Goal: Share content: Share content

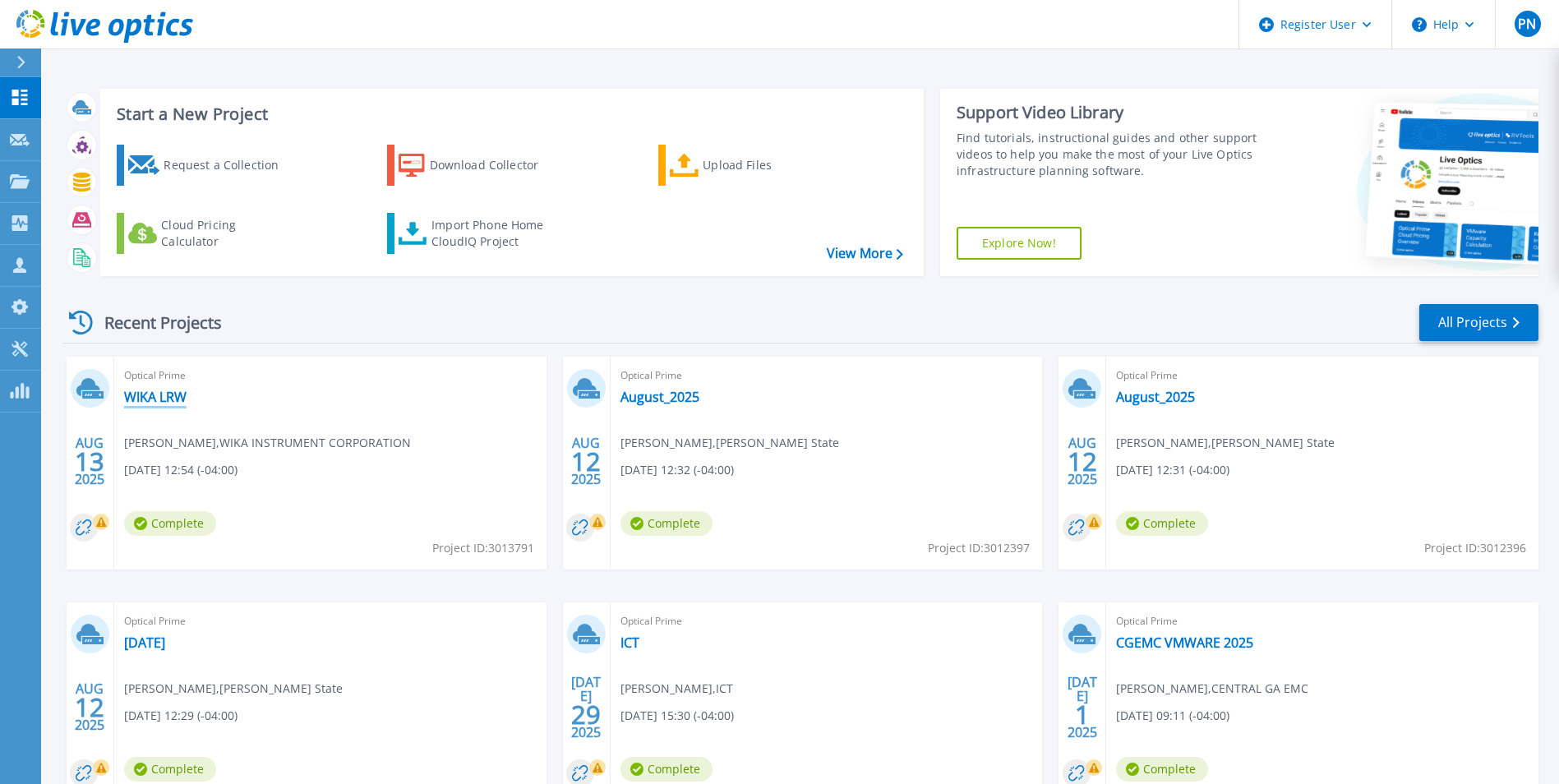
click at [168, 398] on link "WIKA LRW" at bounding box center [155, 397] width 63 height 17
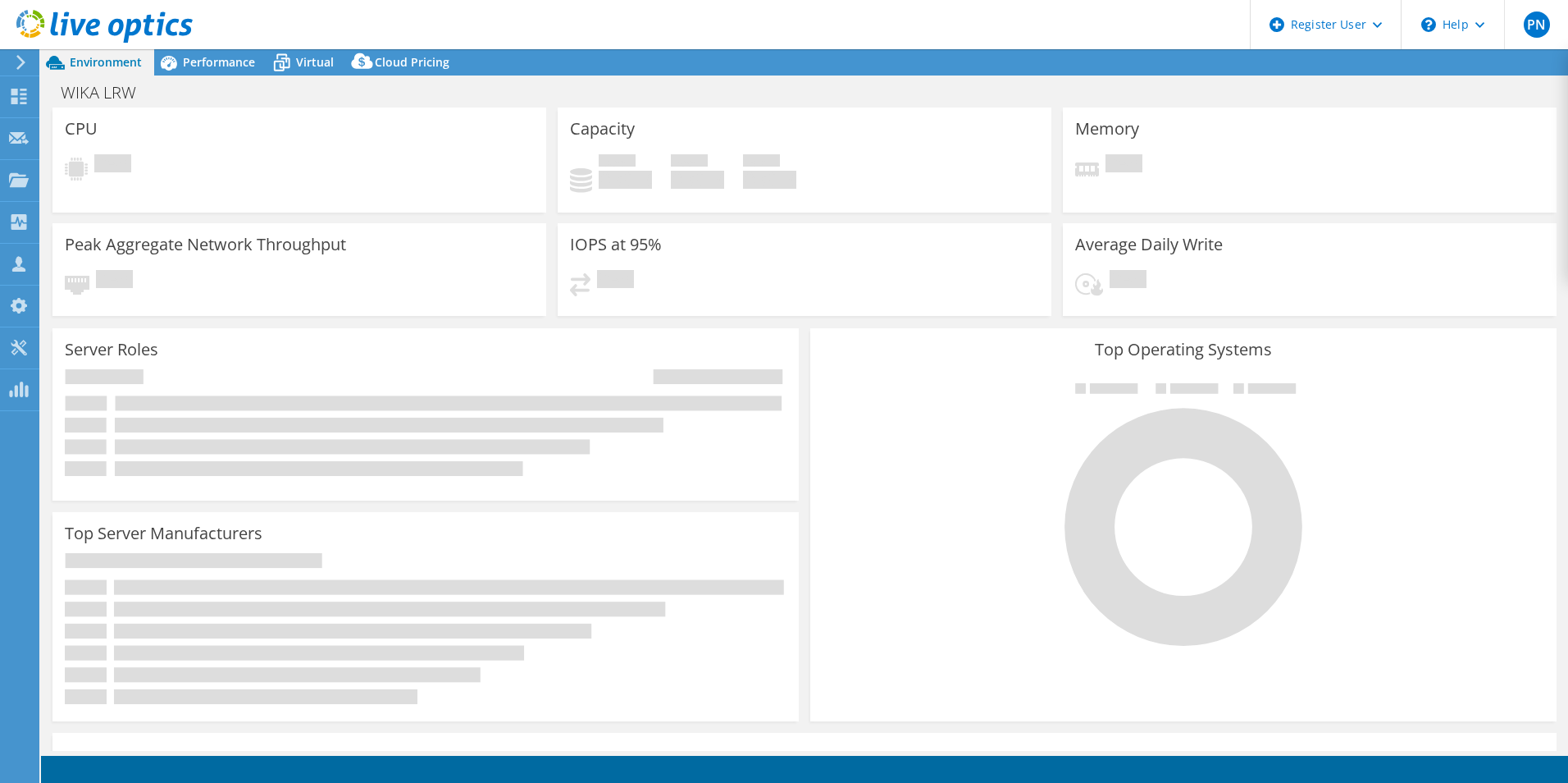
select select "USD"
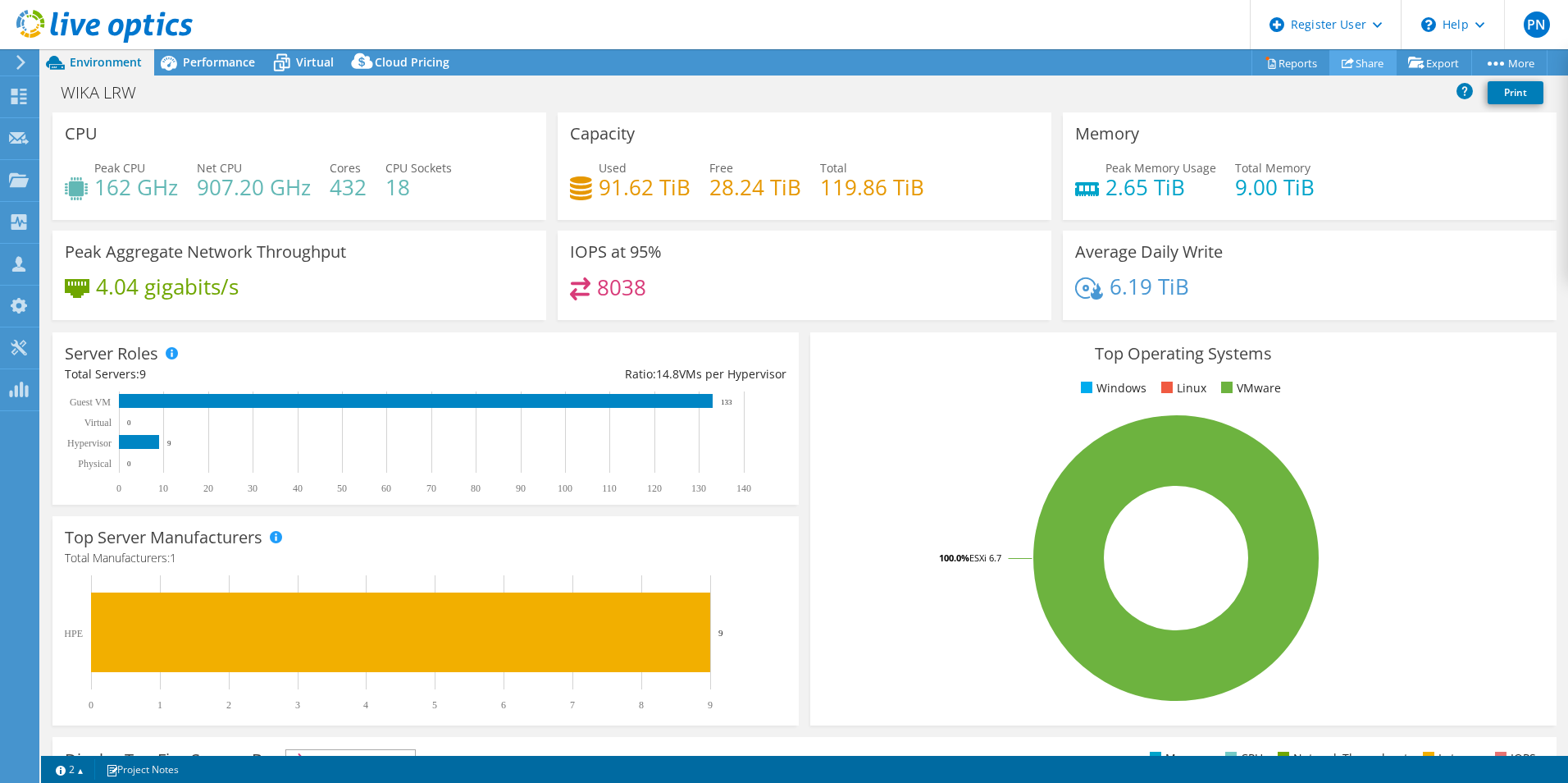
click at [1349, 61] on link "Share" at bounding box center [1363, 63] width 67 height 26
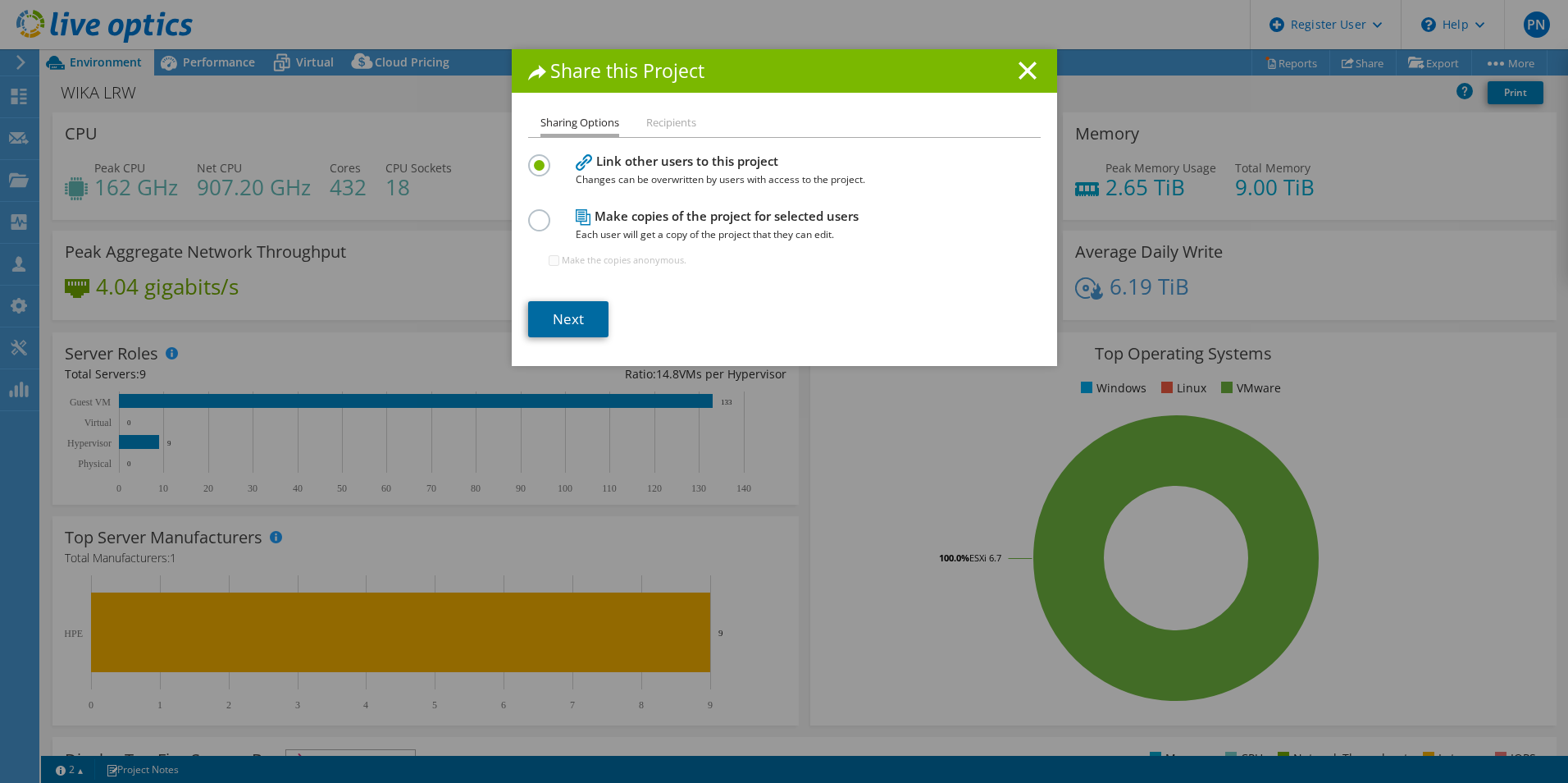
click at [548, 319] on link "Next" at bounding box center [568, 319] width 80 height 36
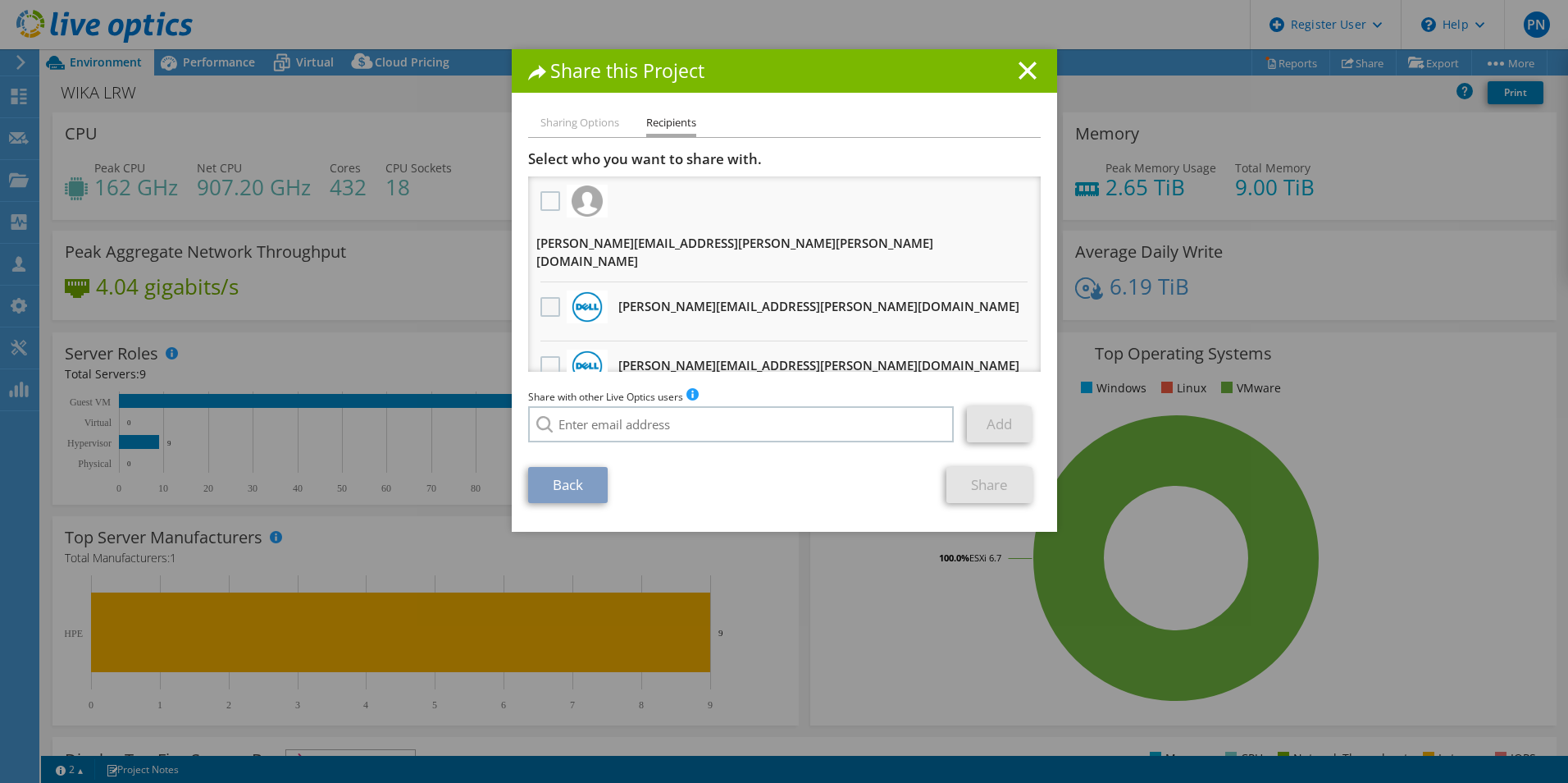
click at [545, 297] on label at bounding box center [553, 307] width 24 height 19
click at [0, 0] on input "checkbox" at bounding box center [0, 0] width 0 height 0
click at [987, 481] on link "Share" at bounding box center [989, 485] width 86 height 36
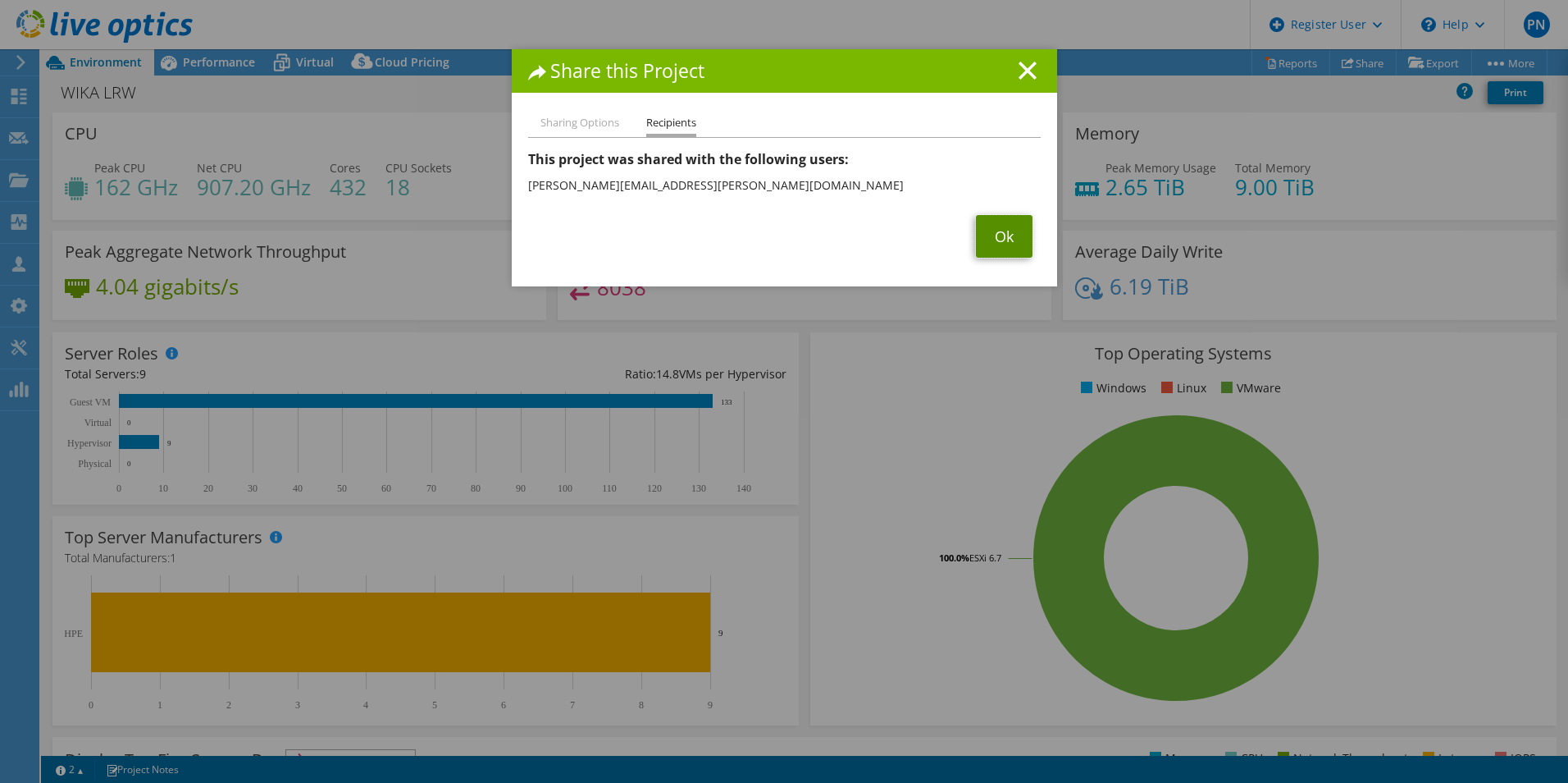
click at [1003, 226] on link "Ok" at bounding box center [1004, 236] width 56 height 42
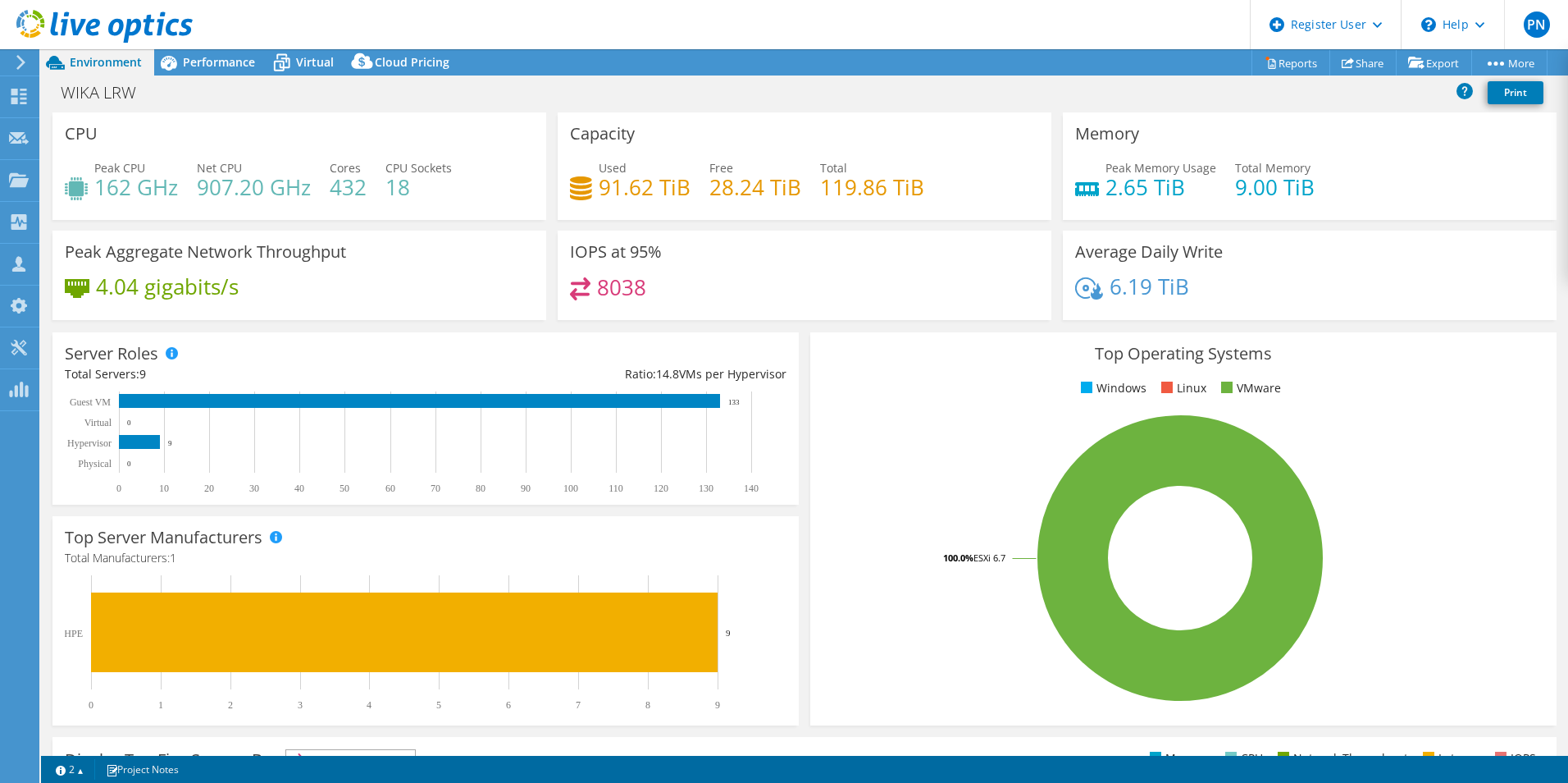
drag, startPoint x: 722, startPoint y: 97, endPoint x: 406, endPoint y: 41, distance: 320.9
click at [722, 97] on div "WIKA LRW Print" at bounding box center [804, 92] width 1527 height 30
click at [12, 97] on icon at bounding box center [18, 96] width 19 height 16
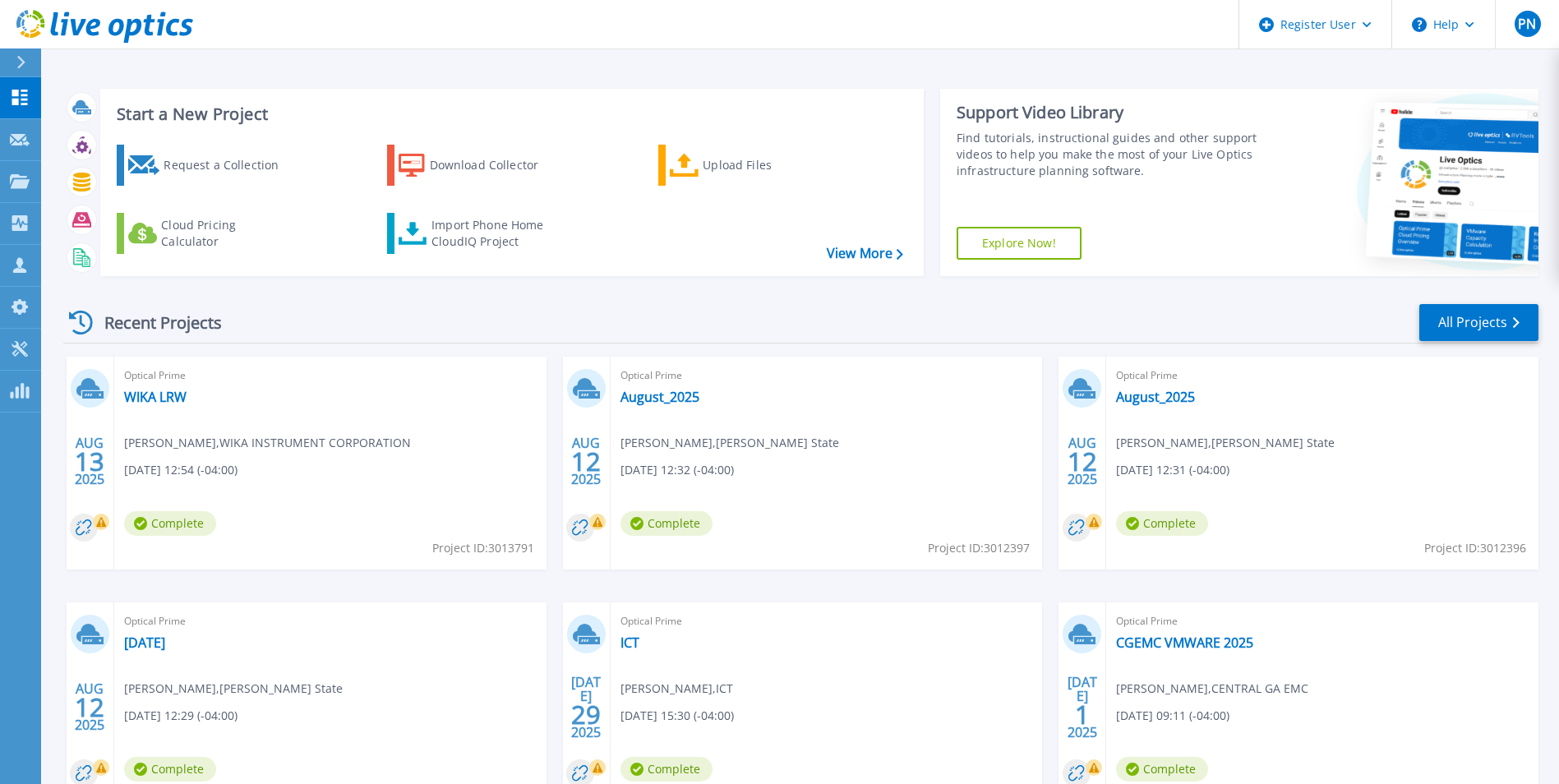
click at [865, 313] on div "Recent Projects All Projects" at bounding box center [800, 323] width 1475 height 41
click at [669, 392] on link "August_2025" at bounding box center [659, 397] width 79 height 17
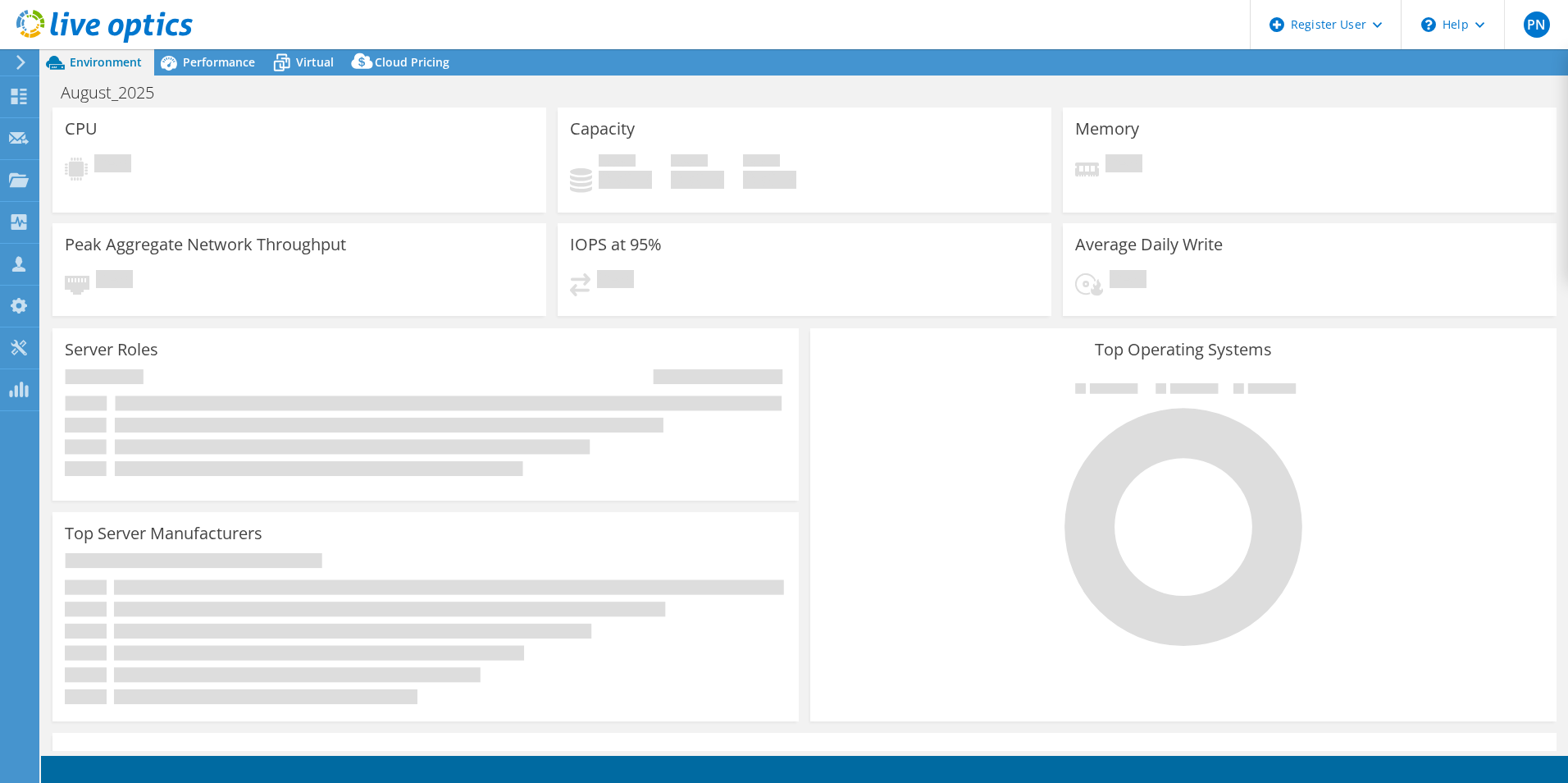
select select "USD"
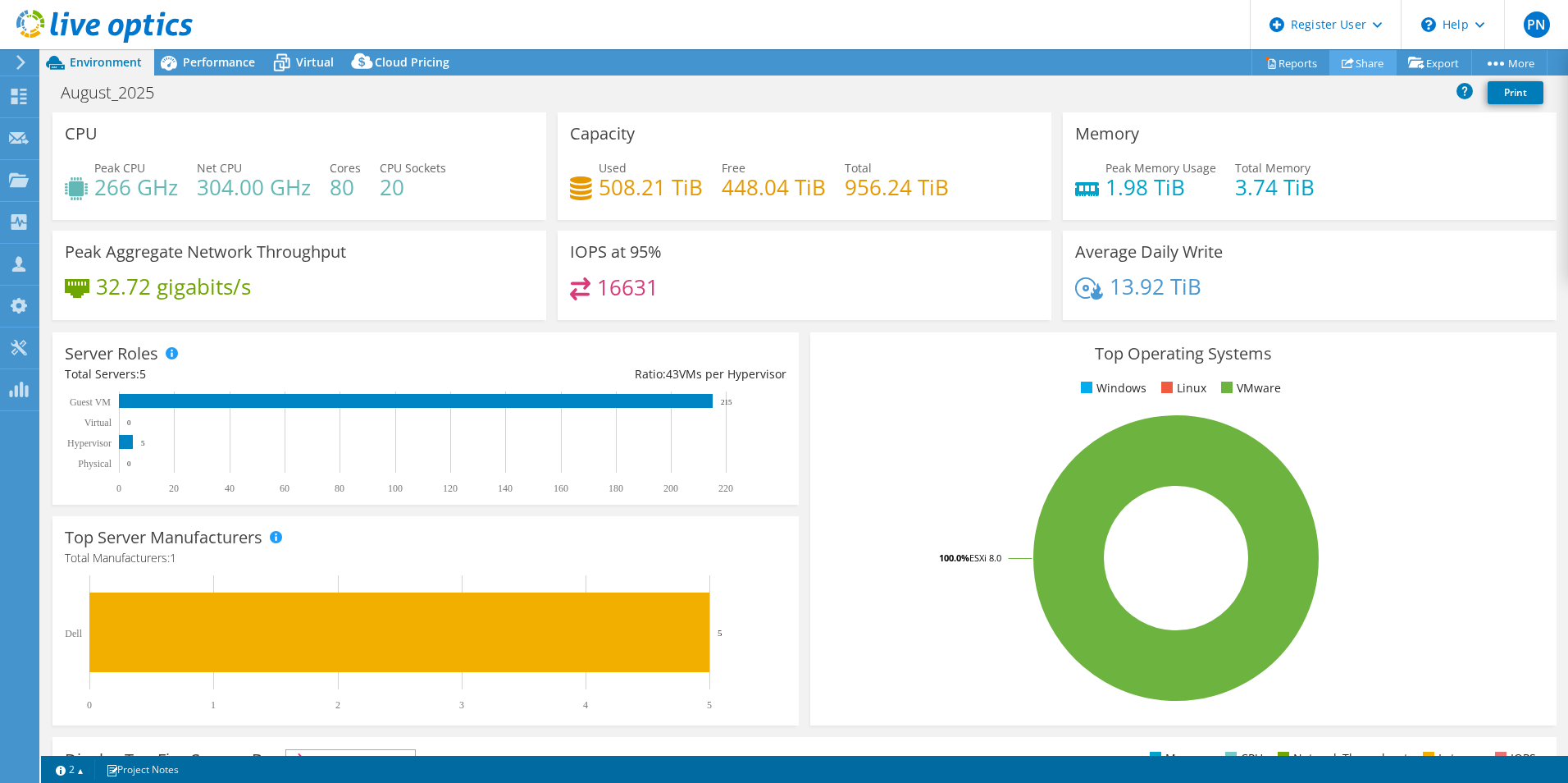
click at [1347, 67] on link "Share" at bounding box center [1363, 63] width 67 height 26
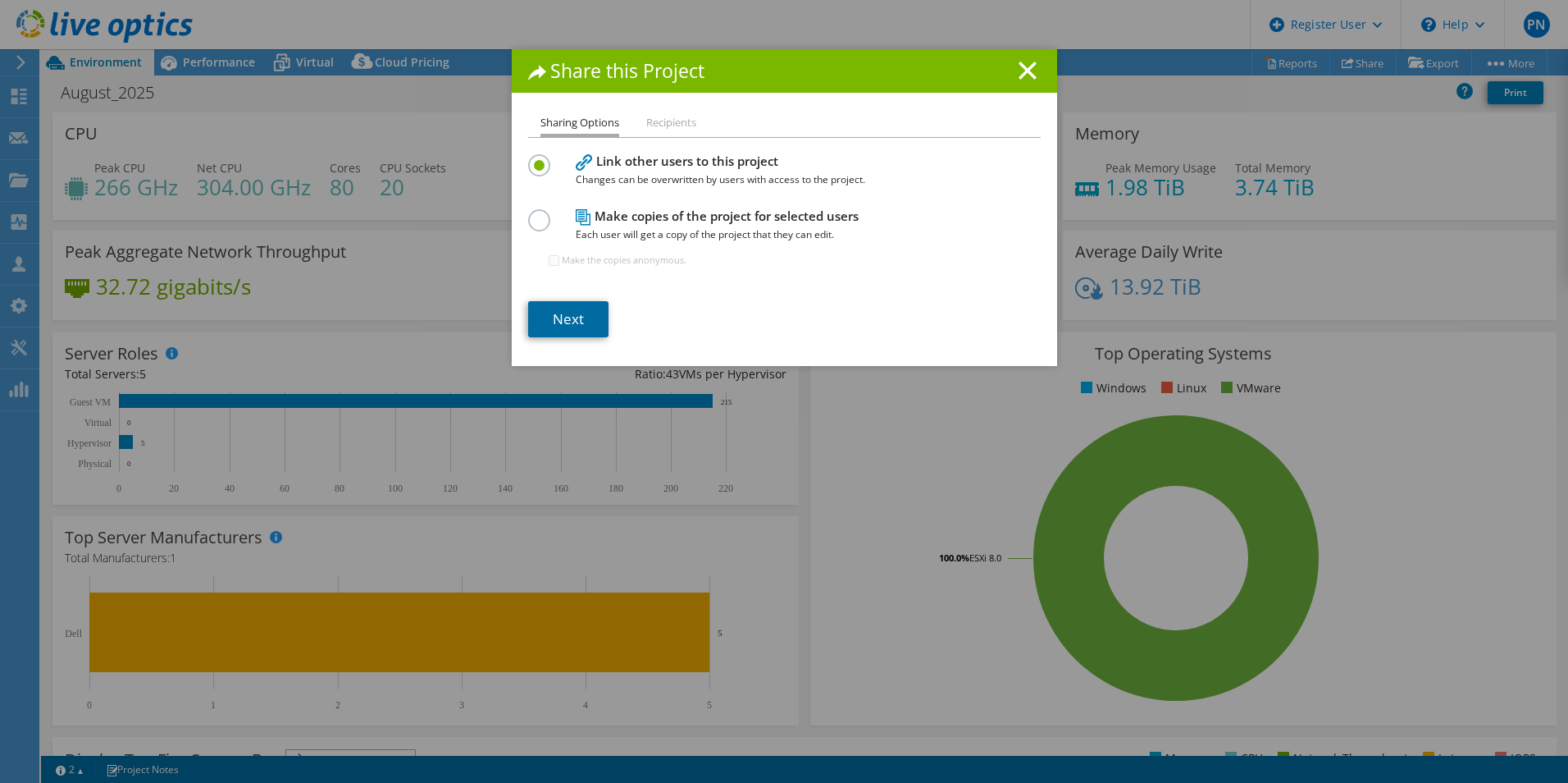
click at [586, 326] on link "Next" at bounding box center [568, 319] width 80 height 36
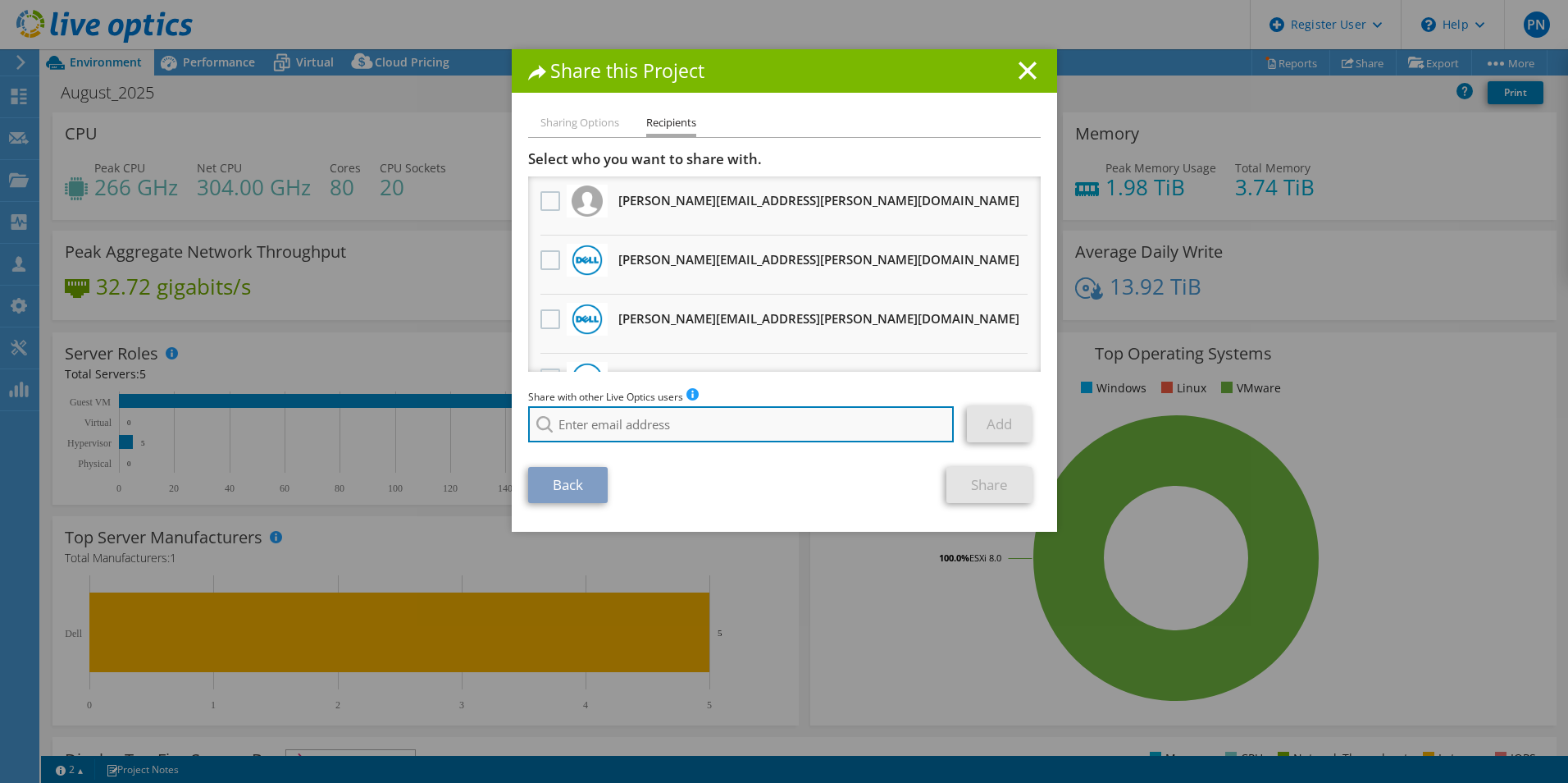
click at [699, 432] on input "search" at bounding box center [741, 424] width 426 height 36
type input "greg.gok"
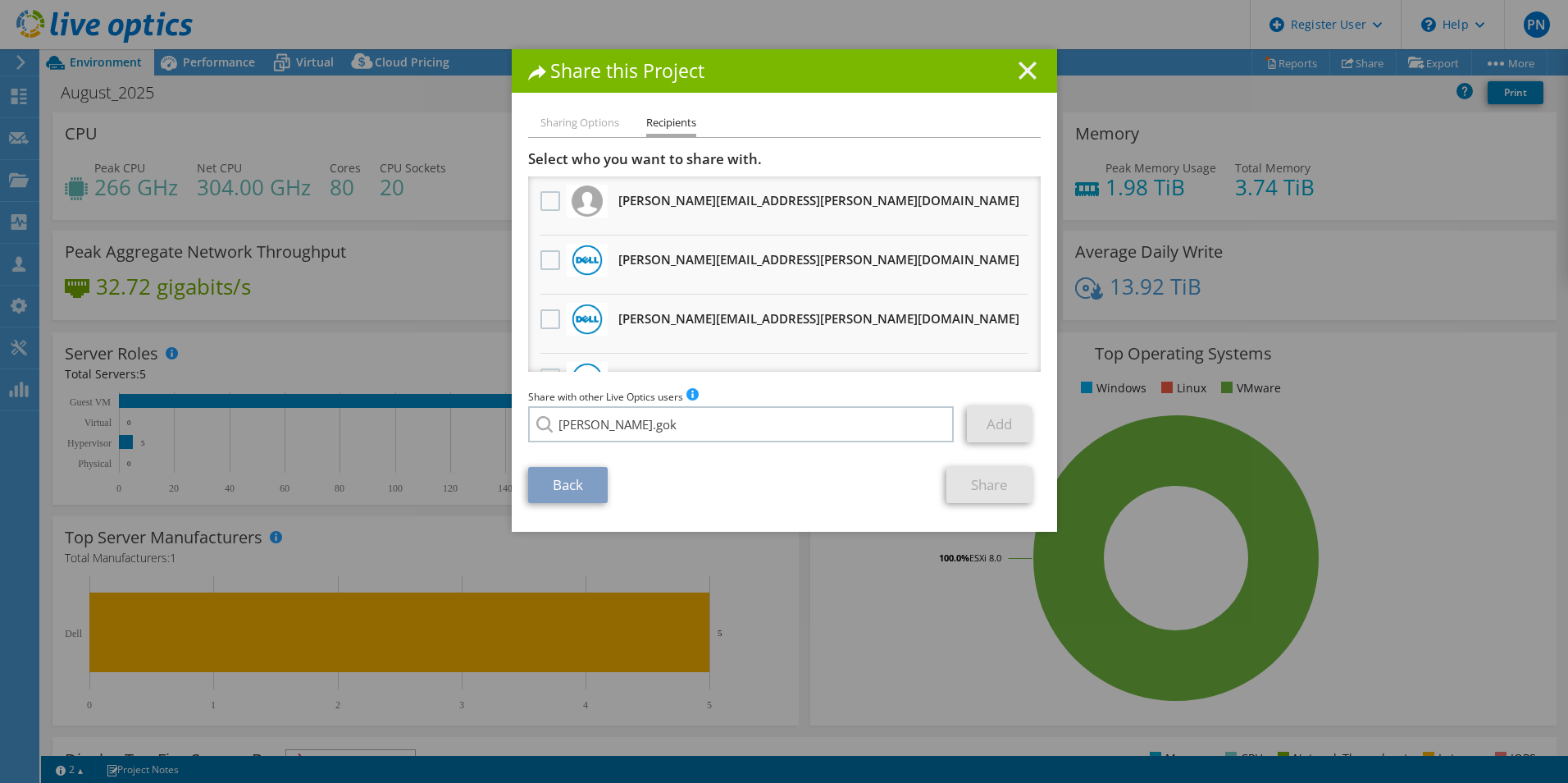
click at [1025, 70] on icon at bounding box center [1028, 71] width 18 height 18
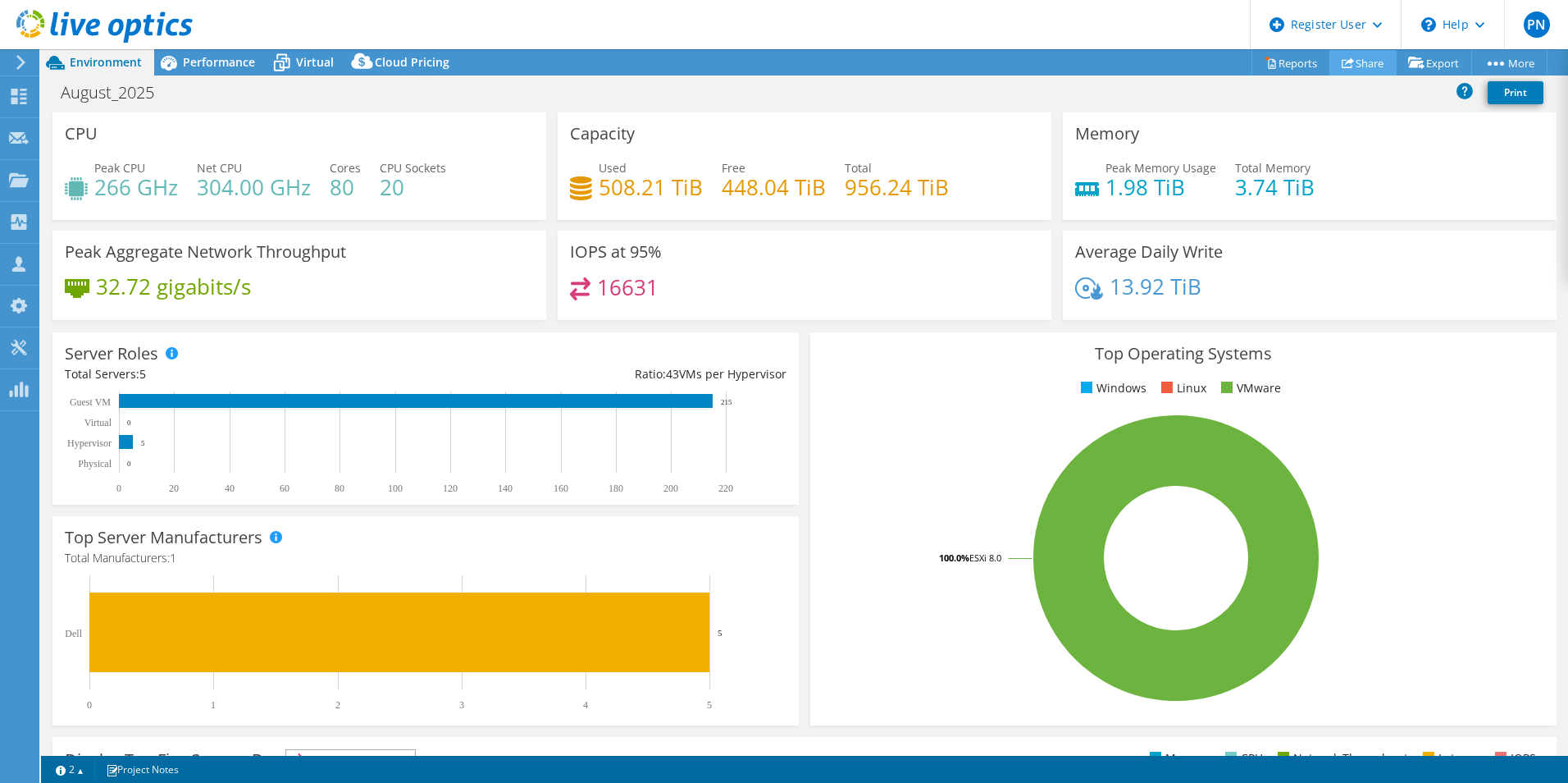
click at [1368, 55] on link "Share" at bounding box center [1363, 63] width 67 height 26
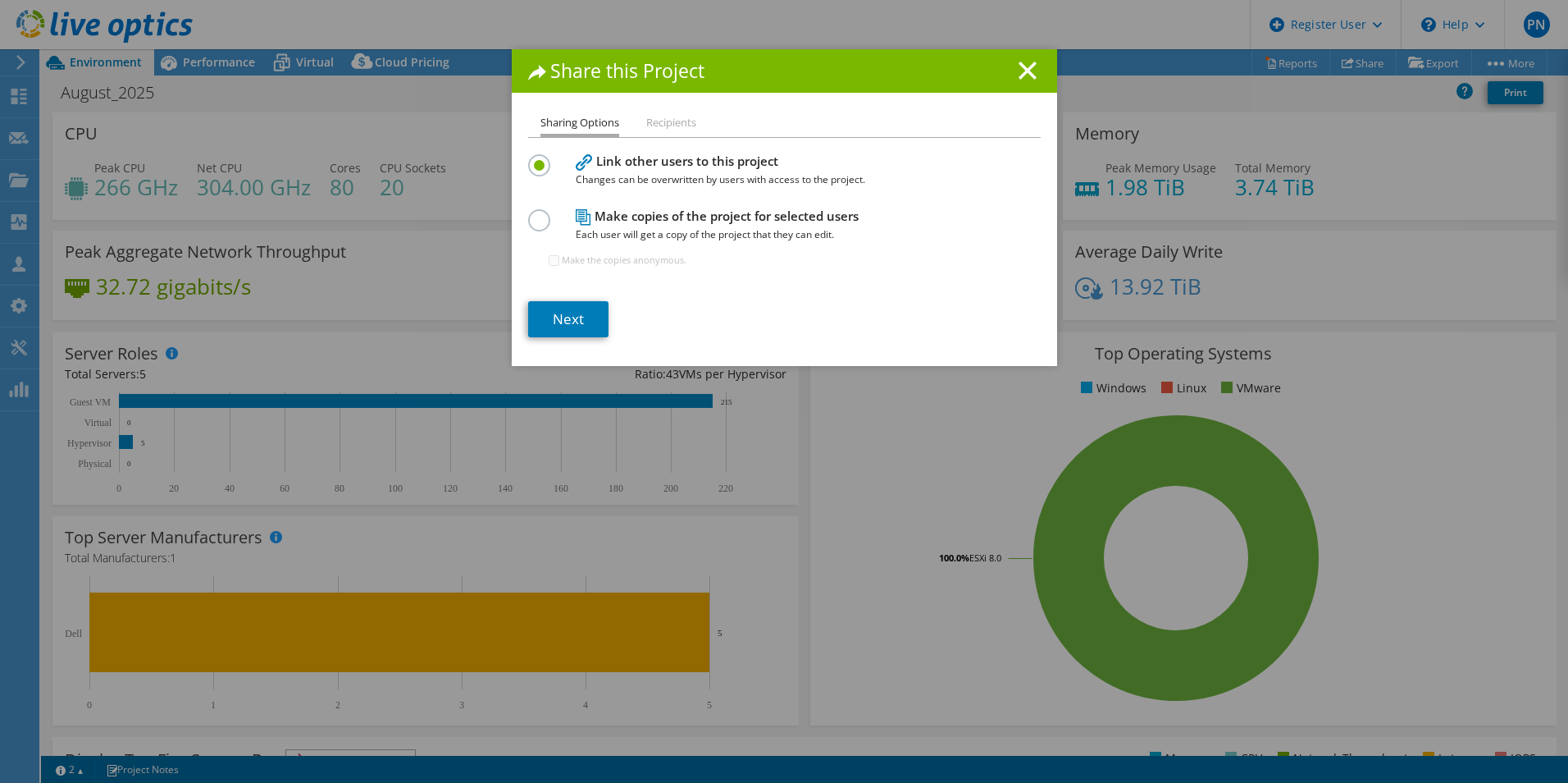
click at [530, 213] on label at bounding box center [542, 211] width 29 height 4
click at [0, 0] on input "radio" at bounding box center [0, 0] width 0 height 0
click at [557, 320] on link "Next" at bounding box center [568, 319] width 80 height 36
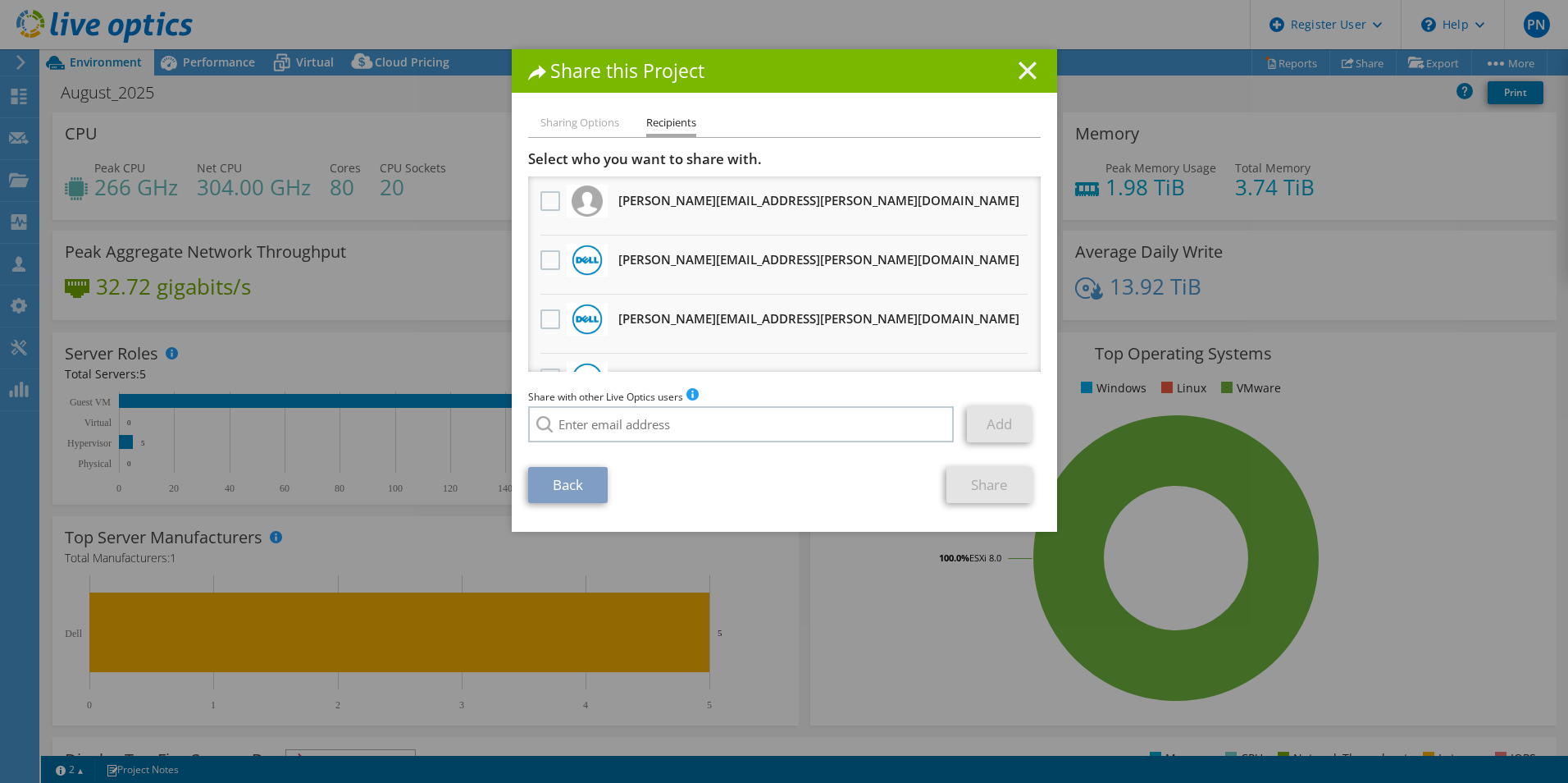
click at [1026, 62] on icon at bounding box center [1028, 71] width 18 height 18
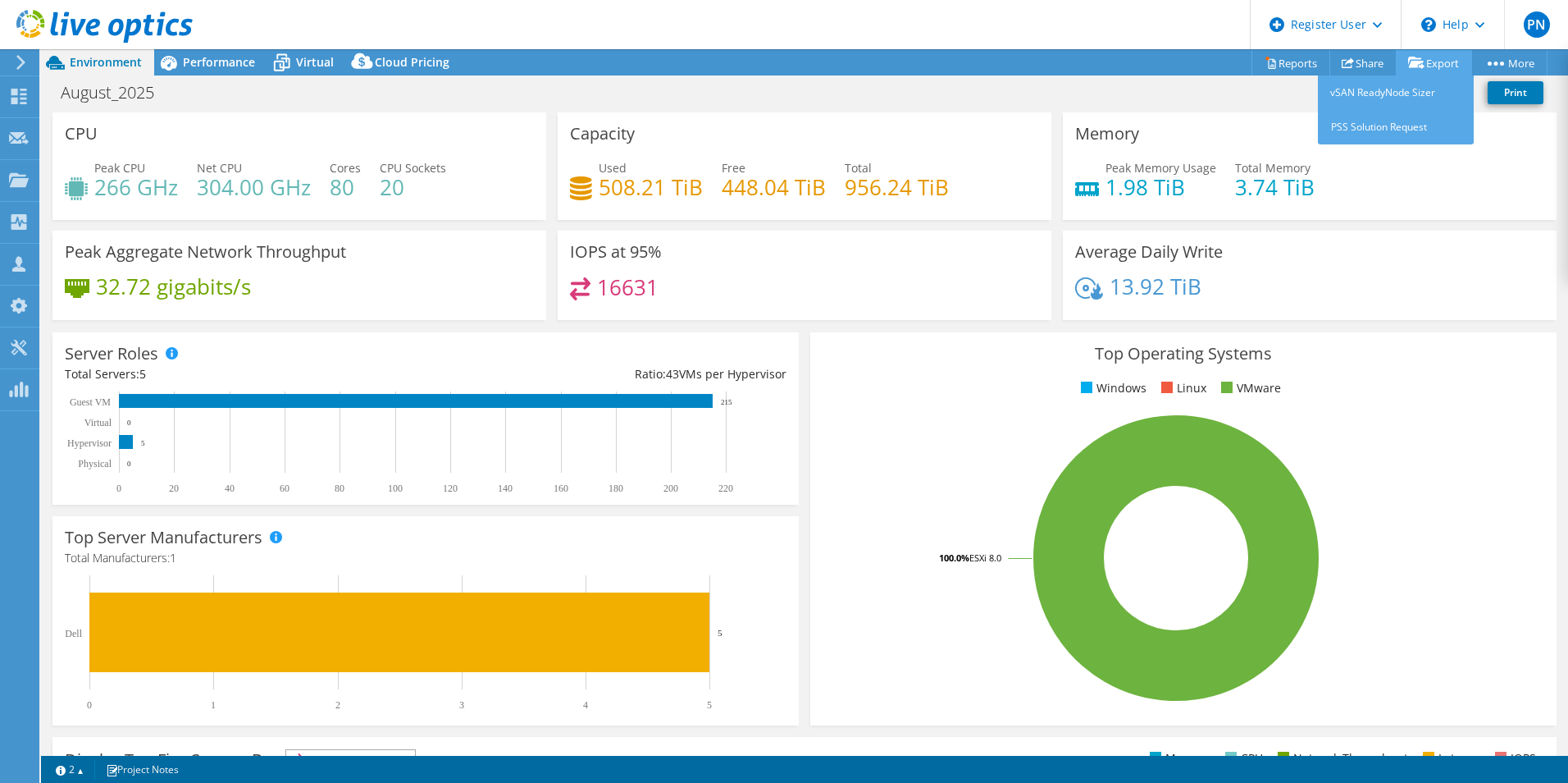
click at [1448, 62] on link "Export" at bounding box center [1434, 63] width 77 height 26
click at [1114, 97] on div "August_2025 Print" at bounding box center [804, 92] width 1527 height 30
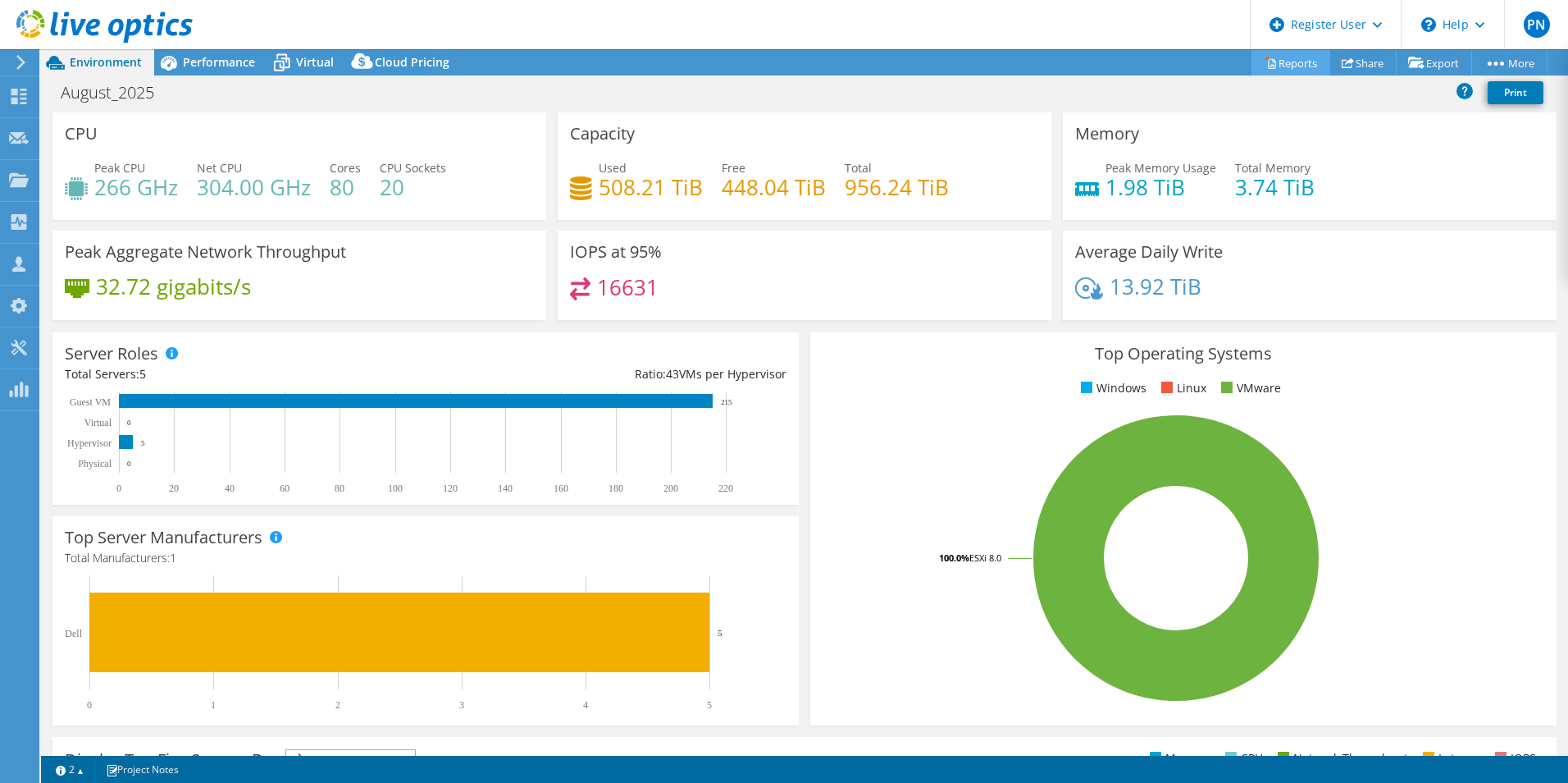
click at [1280, 60] on link "Reports" at bounding box center [1290, 63] width 78 height 26
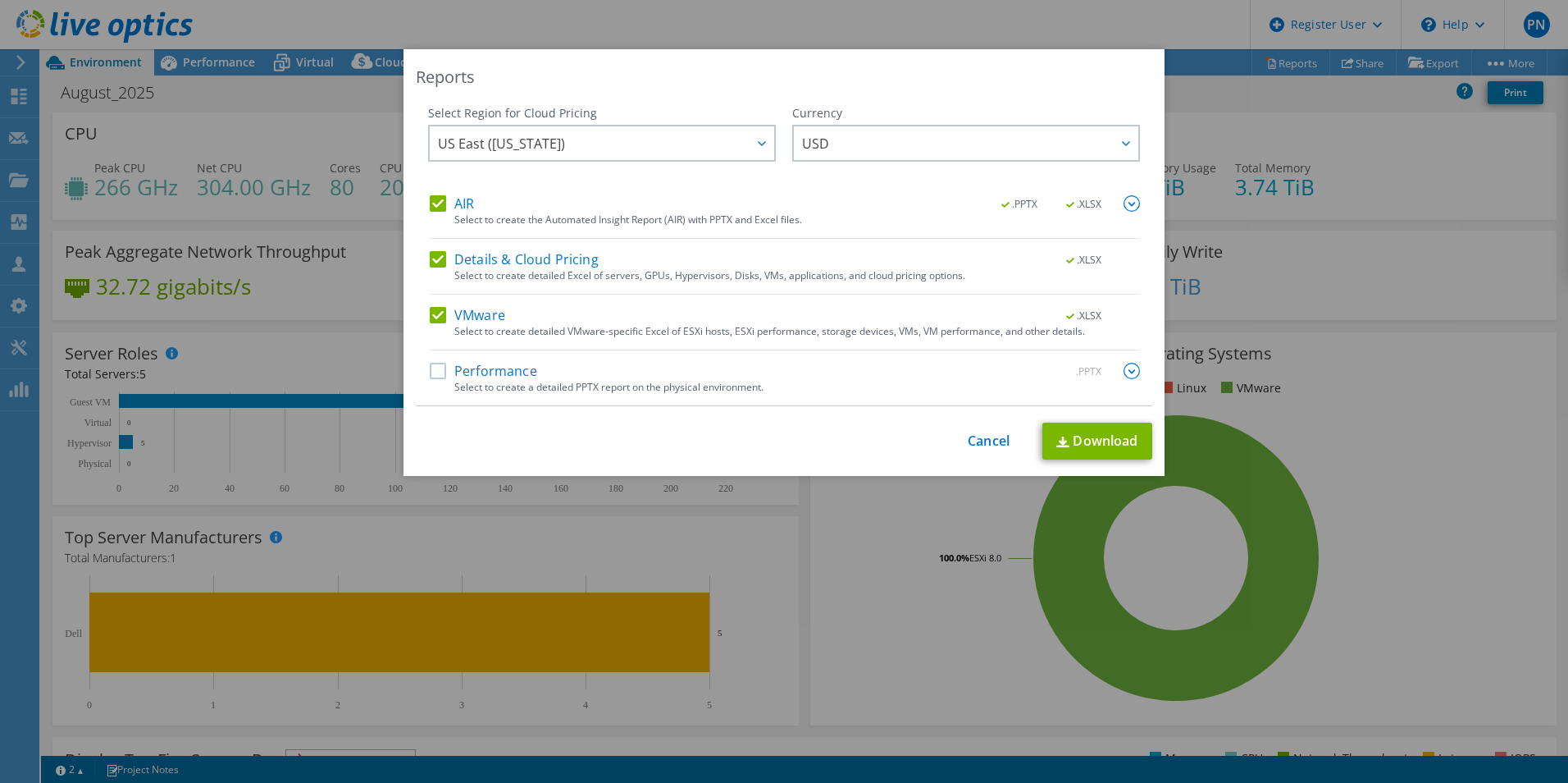
click at [434, 367] on label "Performance" at bounding box center [484, 371] width 107 height 17
click at [0, 0] on input "Performance" at bounding box center [0, 0] width 0 height 0
click at [1100, 436] on link "Download" at bounding box center [1097, 441] width 110 height 37
click at [981, 435] on link "Cancel" at bounding box center [988, 440] width 42 height 16
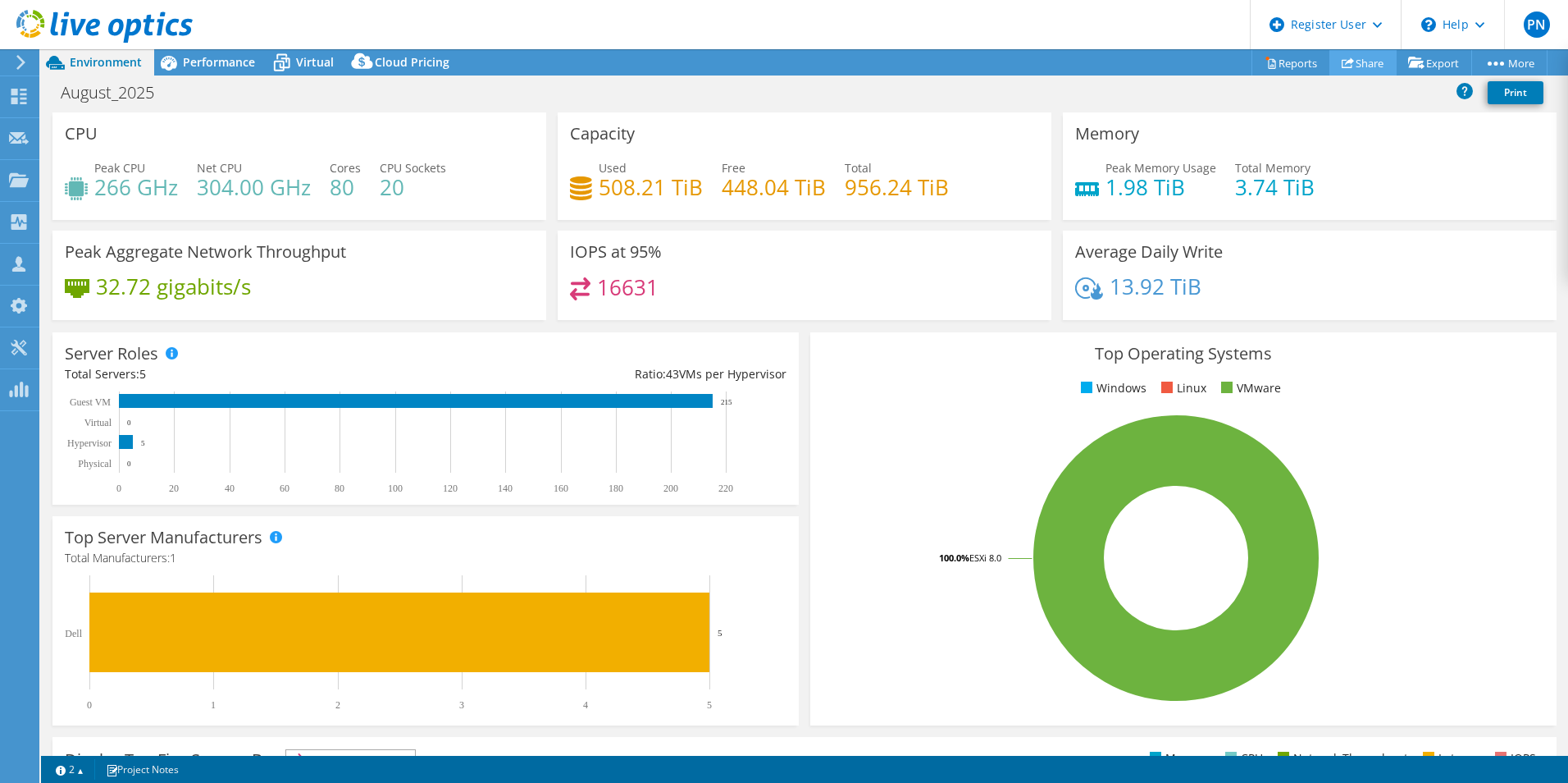
click at [1363, 67] on link "Share" at bounding box center [1363, 63] width 67 height 26
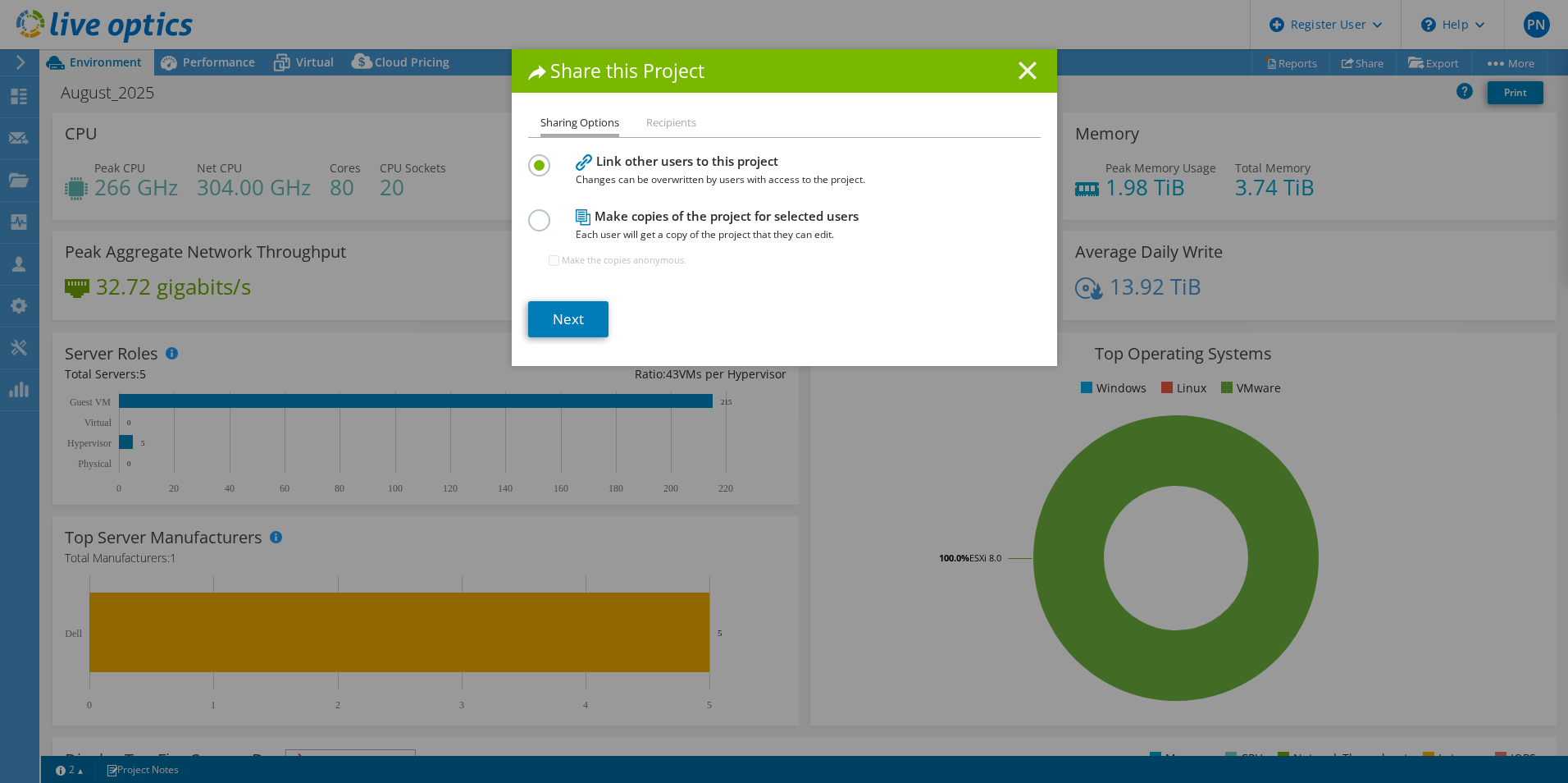
click at [1025, 66] on line at bounding box center [1028, 71] width 17 height 17
